Goal: Information Seeking & Learning: Learn about a topic

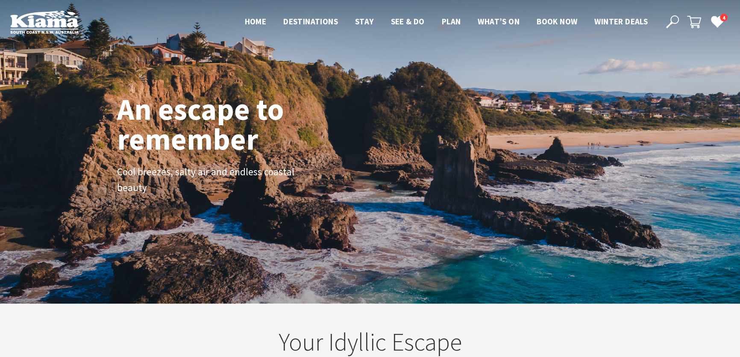
scroll to position [140, 745]
click at [670, 17] on use at bounding box center [672, 21] width 13 height 13
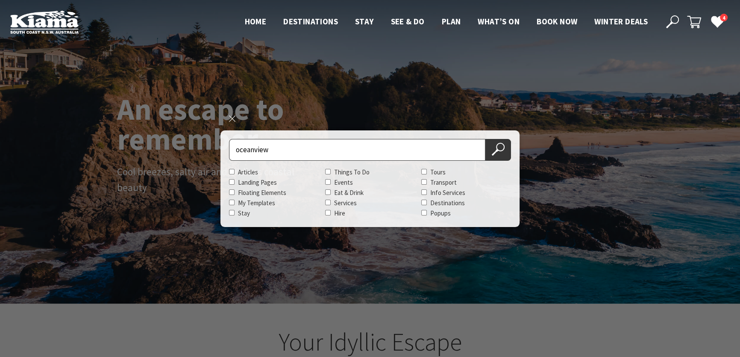
type input "oceanview"
click at [485, 139] on button "Search Now" at bounding box center [498, 150] width 26 height 22
click at [505, 153] on button "Search Now" at bounding box center [498, 150] width 26 height 22
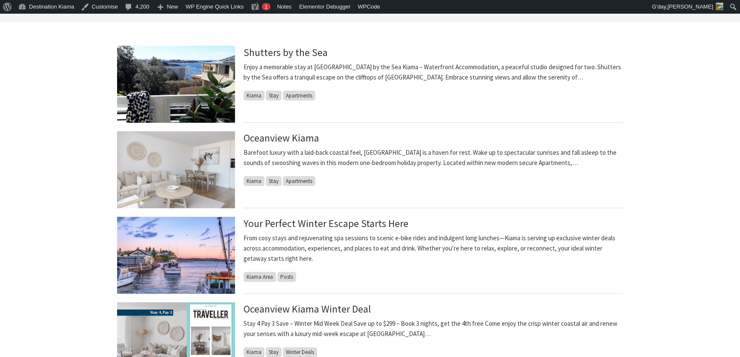
scroll to position [233, 0]
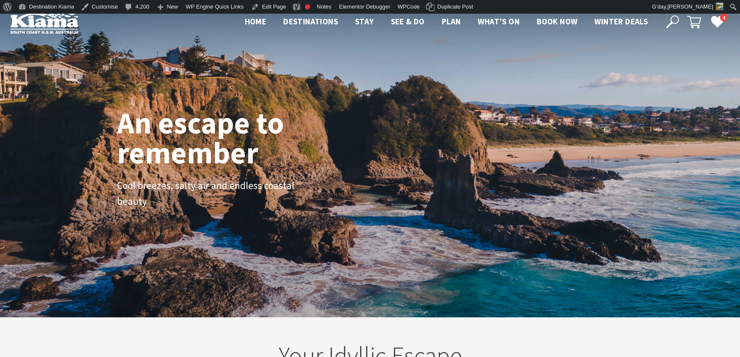
scroll to position [4, 4]
click at [677, 17] on use at bounding box center [672, 21] width 13 height 13
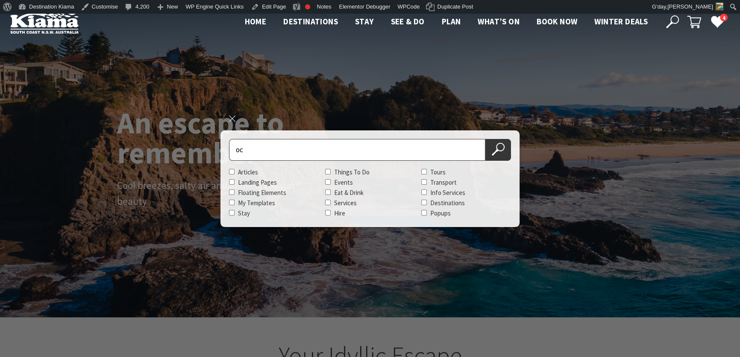
type input "o"
type input "surf camp"
click at [485, 139] on button "Search Now" at bounding box center [498, 150] width 26 height 22
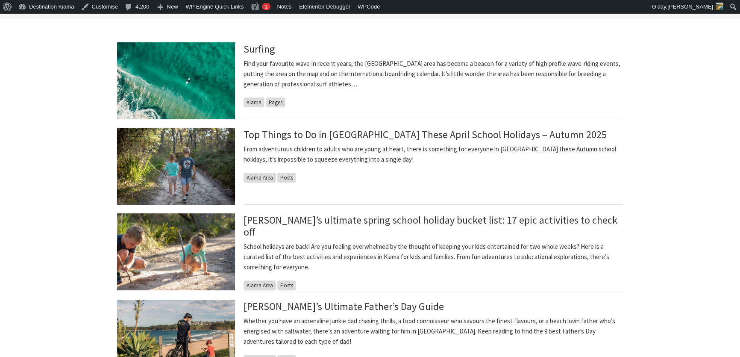
scroll to position [194, 0]
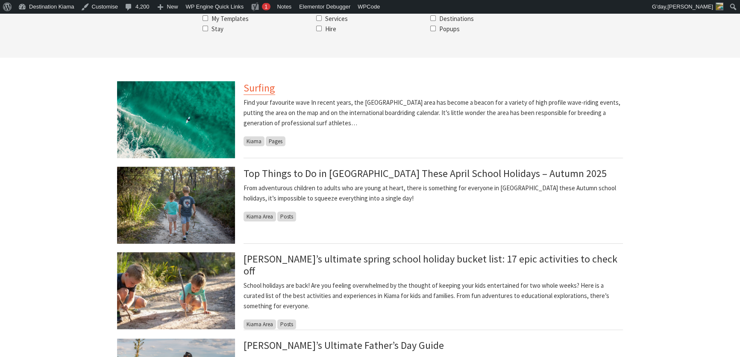
click at [273, 88] on link "Surfing" at bounding box center [259, 88] width 32 height 14
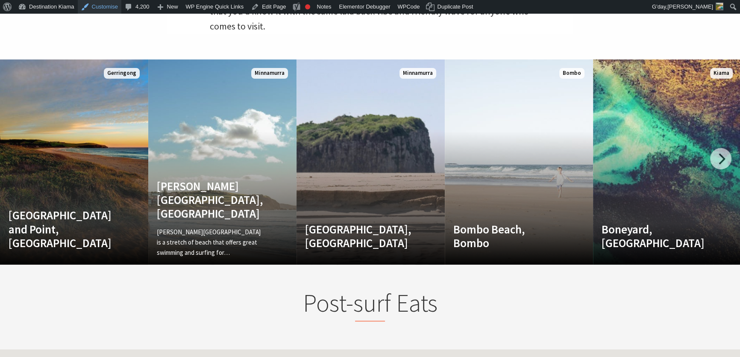
scroll to position [269, 522]
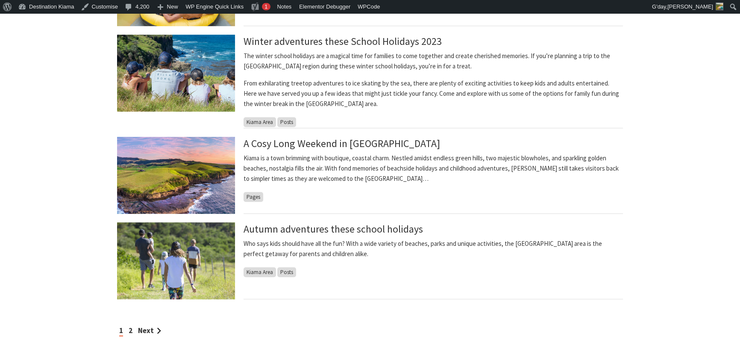
scroll to position [699, 0]
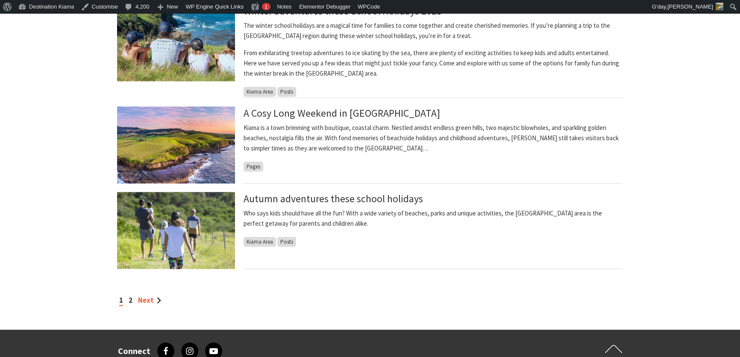
click at [143, 298] on link "Next" at bounding box center [149, 299] width 23 height 9
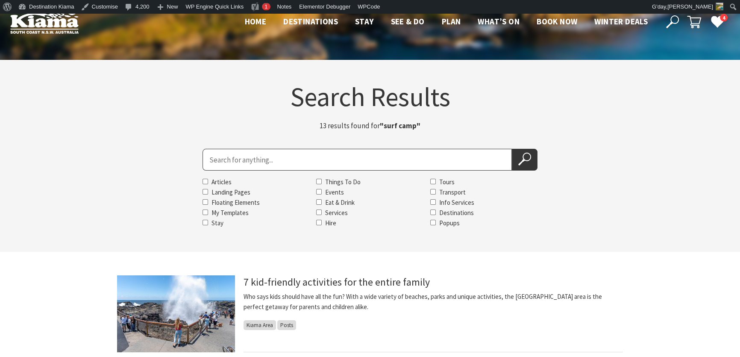
click at [62, 24] on img at bounding box center [44, 21] width 68 height 23
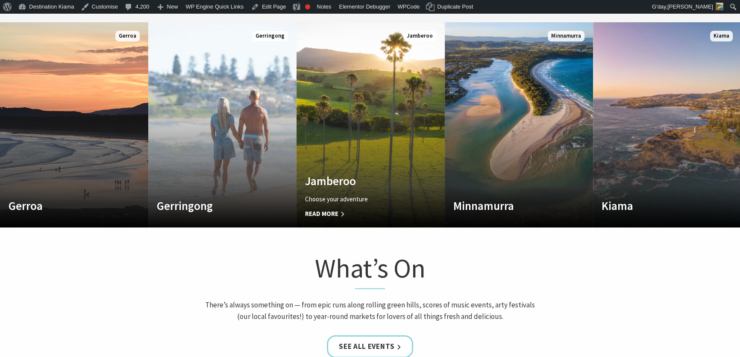
scroll to position [504, 0]
